Goal: Task Accomplishment & Management: Complete application form

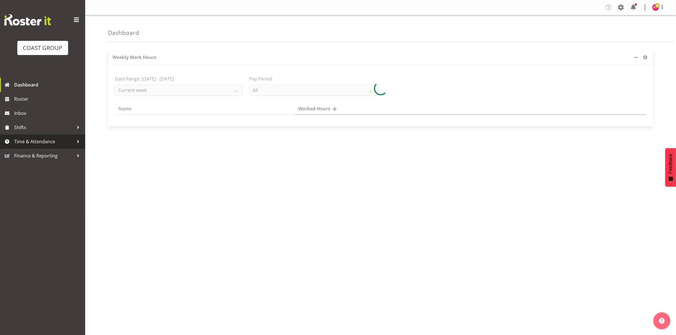
click at [38, 138] on span "Time & Attendance" at bounding box center [44, 141] width 60 height 9
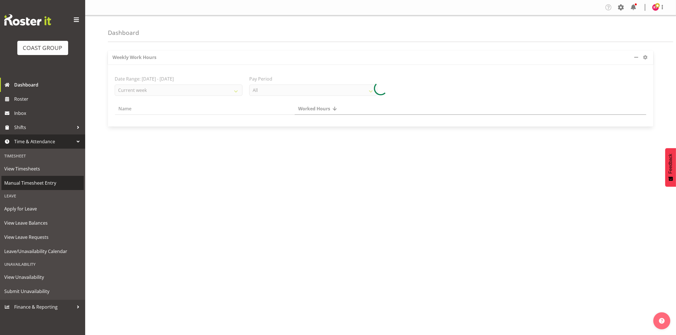
click at [45, 181] on span "Manual Timesheet Entry" at bounding box center [42, 183] width 77 height 9
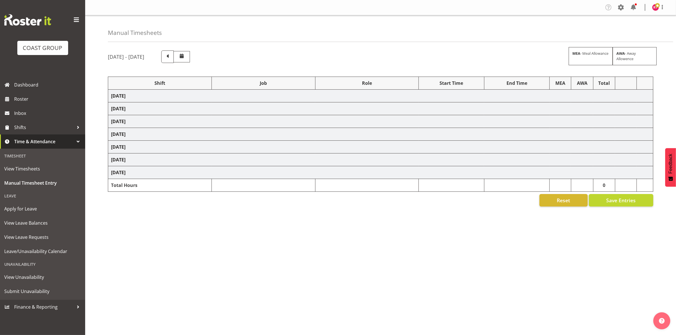
select select "82613"
select select "69"
select select "82612"
select select "10304"
select select "82616"
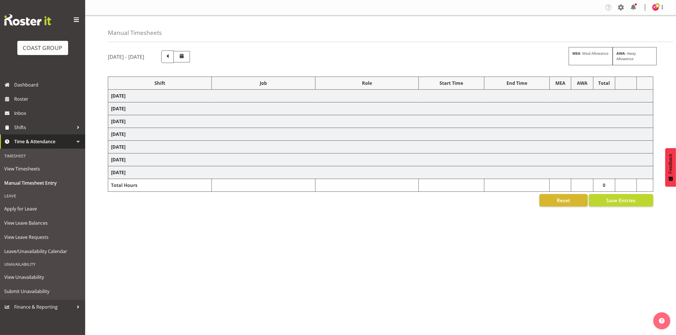
select select "69"
select select "82620"
select select "69"
select select "82622"
select select "9028"
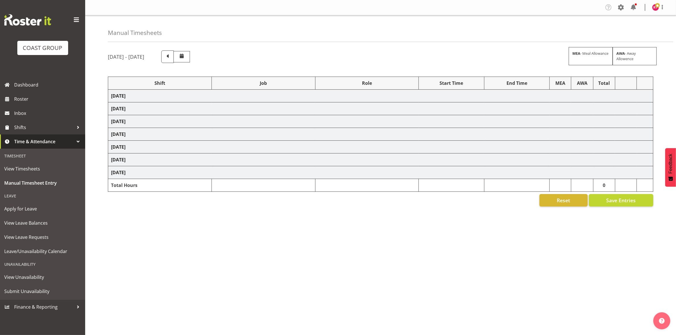
select select "82623"
select select "9028"
select select "82624"
select select "10304"
select select "82626"
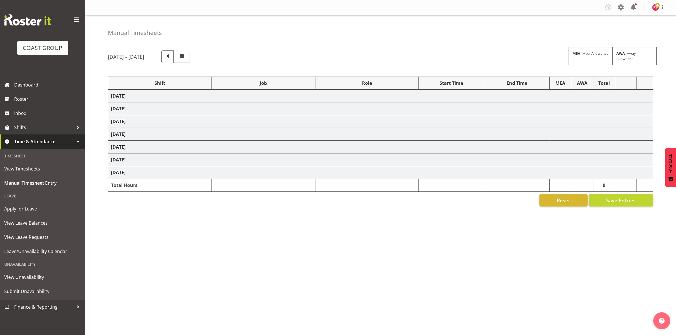
select select "9028"
select select "82884"
select select "69"
select select "82628"
select select "69"
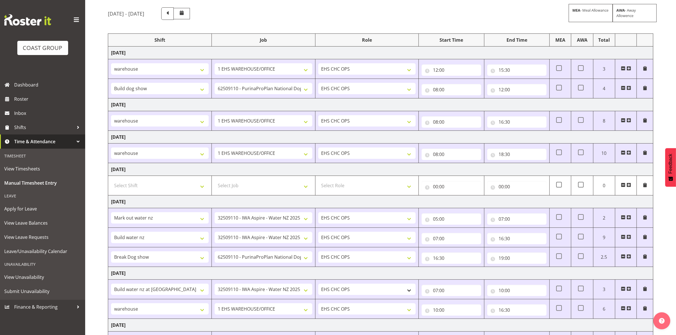
scroll to position [98, 0]
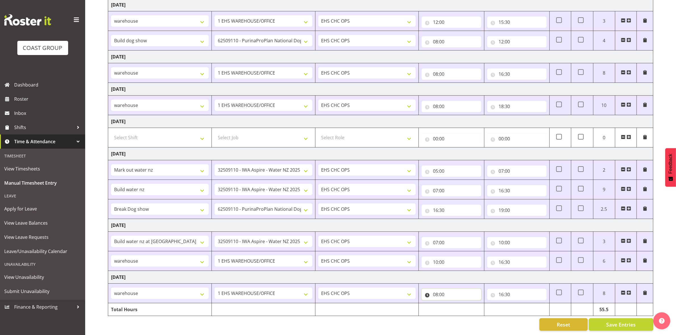
click at [436, 290] on input "08:00" at bounding box center [451, 294] width 59 height 11
click at [460, 306] on select "00 01 02 03 04 05 06 07 08 09 10 11 12 13 14 15 16 17 18 19 20 21 22 23" at bounding box center [460, 309] width 13 height 11
select select "10"
click at [454, 304] on select "00 01 02 03 04 05 06 07 08 09 10 11 12 13 14 15 16 17 18 19 20 21 22 23" at bounding box center [460, 309] width 13 height 11
type input "10:00"
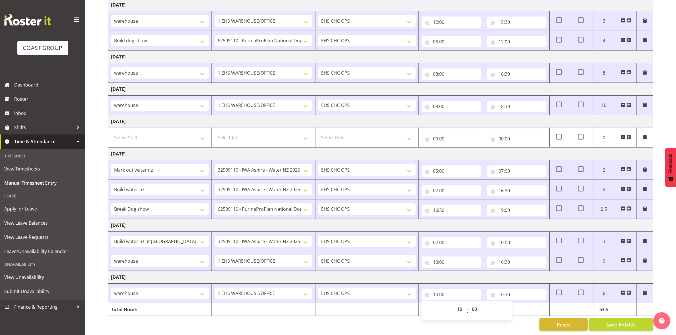
drag, startPoint x: 399, startPoint y: 313, endPoint x: 397, endPoint y: 316, distance: 3.8
click at [398, 314] on div "September 24th - September 30th 2025 MEA - Meal Allowance AWA - Away Allowence …" at bounding box center [392, 145] width 568 height 380
click at [601, 320] on button "Save Entries" at bounding box center [621, 325] width 64 height 12
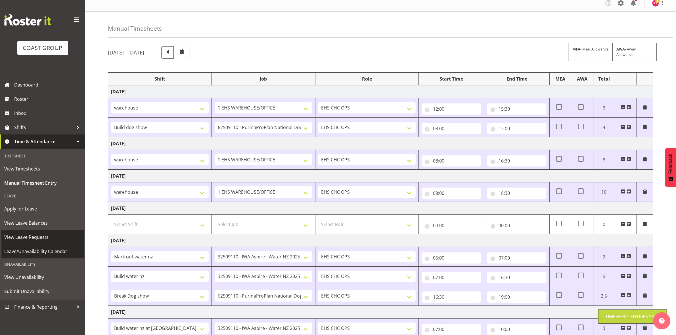
scroll to position [0, 0]
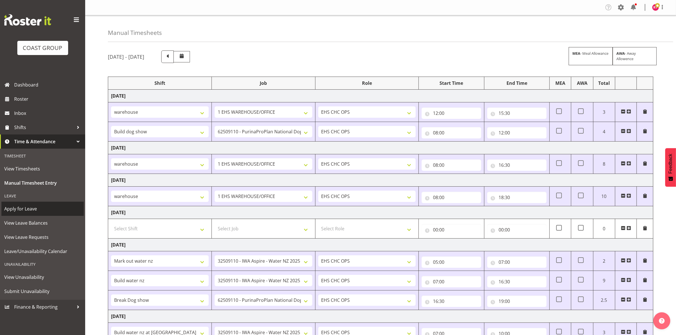
click at [39, 212] on span "Apply for Leave" at bounding box center [42, 209] width 77 height 9
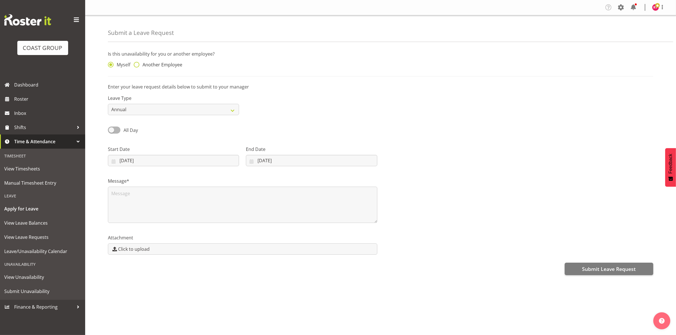
click at [141, 65] on span "Another Employee" at bounding box center [160, 65] width 43 height 6
click at [137, 65] on input "Another Employee" at bounding box center [136, 65] width 4 height 4
radio input "true"
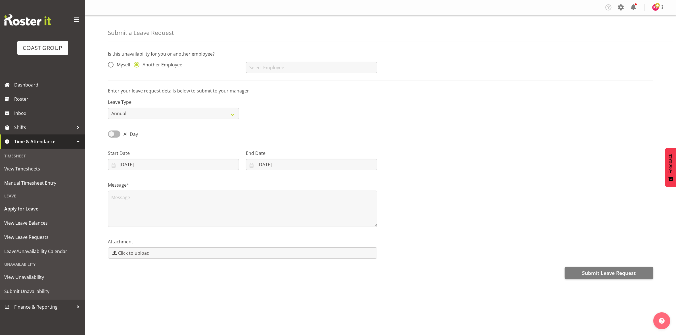
drag, startPoint x: 277, startPoint y: 60, endPoint x: 278, endPoint y: 68, distance: 7.7
click at [278, 63] on div "No results found" at bounding box center [312, 65] width 138 height 23
click at [278, 68] on input "text" at bounding box center [311, 67] width 131 height 11
click at [288, 112] on link "Martin Gorzeman" at bounding box center [311, 112] width 131 height 10
type input "Martin Gorzeman"
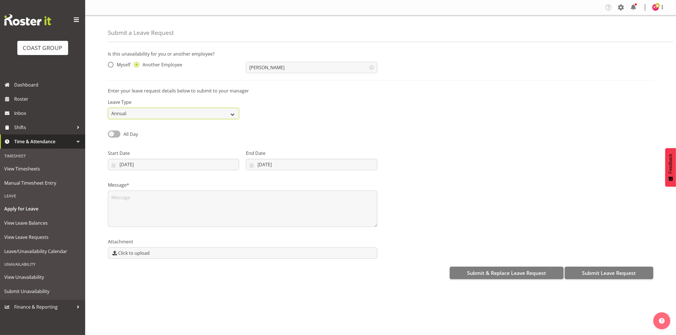
click at [163, 112] on select "Annual Sick Leave Without Pay Bereavement Domestic Violence Parental Jury Servi…" at bounding box center [173, 113] width 131 height 11
select select "Sick"
click at [108, 108] on select "Annual Sick Leave Without Pay Bereavement Domestic Violence Parental Jury Servi…" at bounding box center [173, 113] width 131 height 11
click at [124, 164] on input "30/09/2025" at bounding box center [173, 164] width 131 height 11
click at [138, 254] on span "29" at bounding box center [137, 252] width 5 height 5
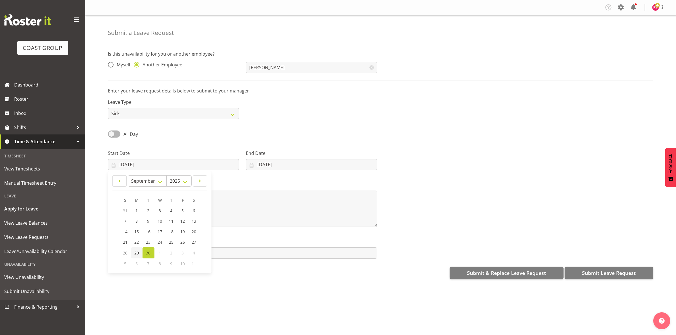
type input "29/09/2025"
click at [260, 165] on input "30/09/2025" at bounding box center [311, 164] width 131 height 11
click at [263, 252] on link "29" at bounding box center [268, 253] width 11 height 11
type input "29/09/2025"
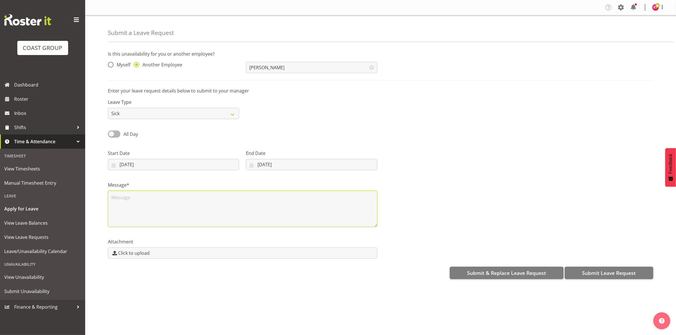
click at [167, 201] on textarea at bounding box center [242, 209] width 269 height 36
type textarea "Head Cold"
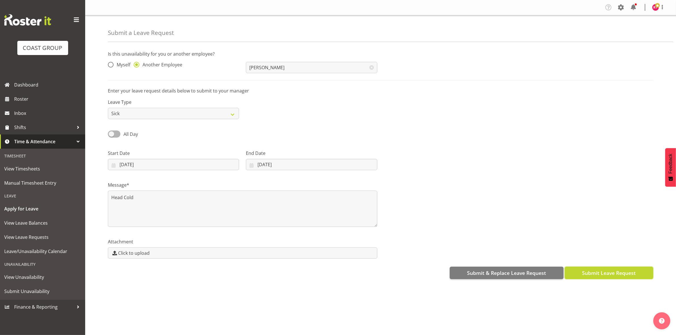
click at [589, 276] on span "Submit Leave Request" at bounding box center [609, 272] width 54 height 7
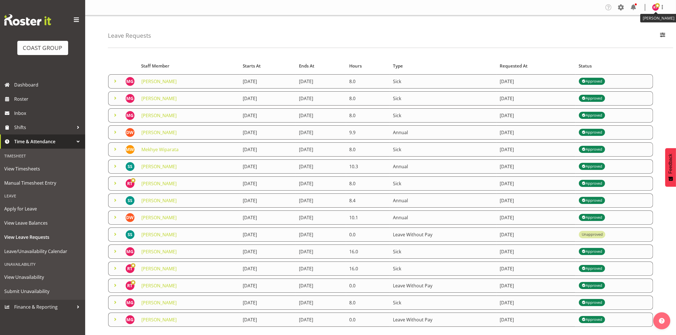
click at [653, 9] on img at bounding box center [655, 7] width 7 height 7
click at [633, 33] on link "Log Out" at bounding box center [638, 30] width 55 height 10
